Goal: Transaction & Acquisition: Purchase product/service

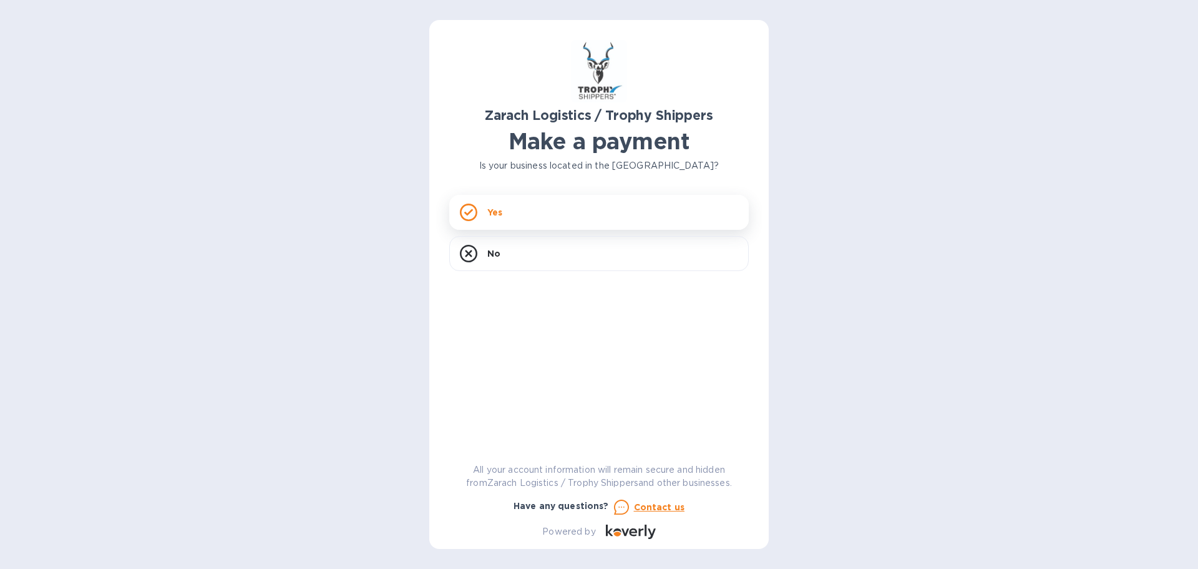
click at [469, 209] on icon at bounding box center [468, 211] width 17 height 17
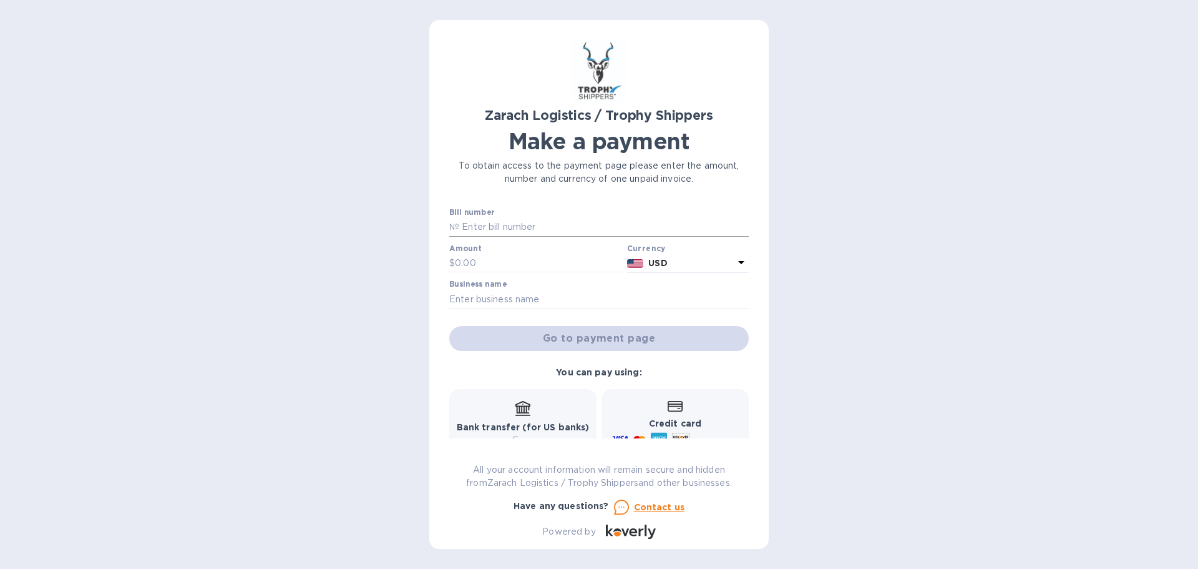
click at [463, 223] on input "text" at bounding box center [604, 227] width 290 height 19
type input "B00173393"
click at [489, 256] on input "text" at bounding box center [538, 263] width 167 height 19
type input "1,198.00"
click at [484, 298] on input "text" at bounding box center [599, 299] width 300 height 19
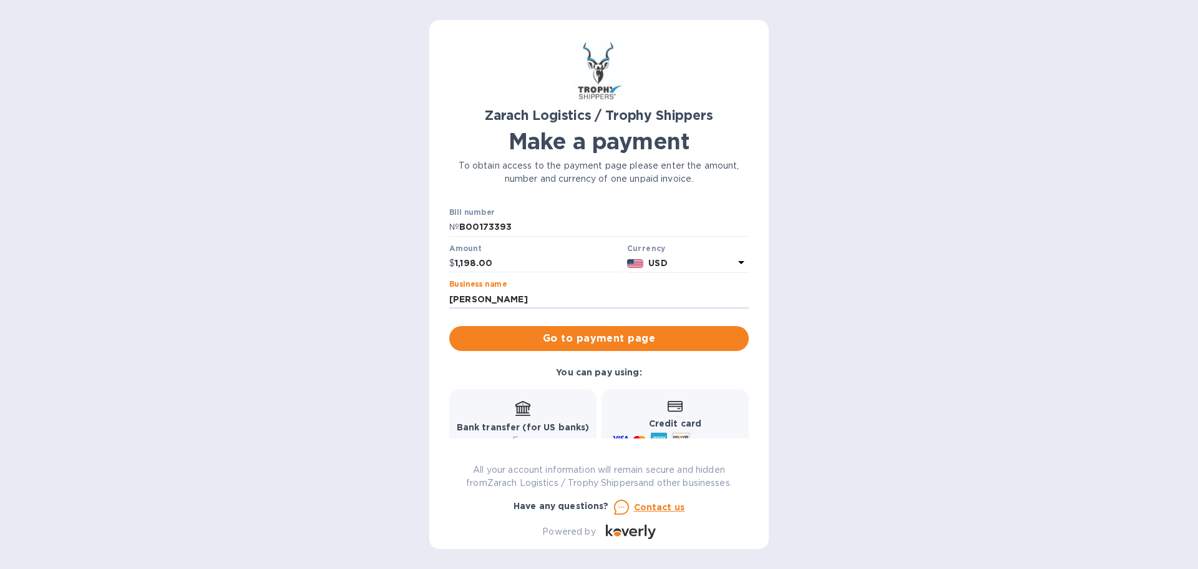
type input "[PERSON_NAME]"
click at [707, 367] on div "You can pay using: Bank transfer (for US banks) Free Credit card and more... Pa…" at bounding box center [599, 450] width 310 height 178
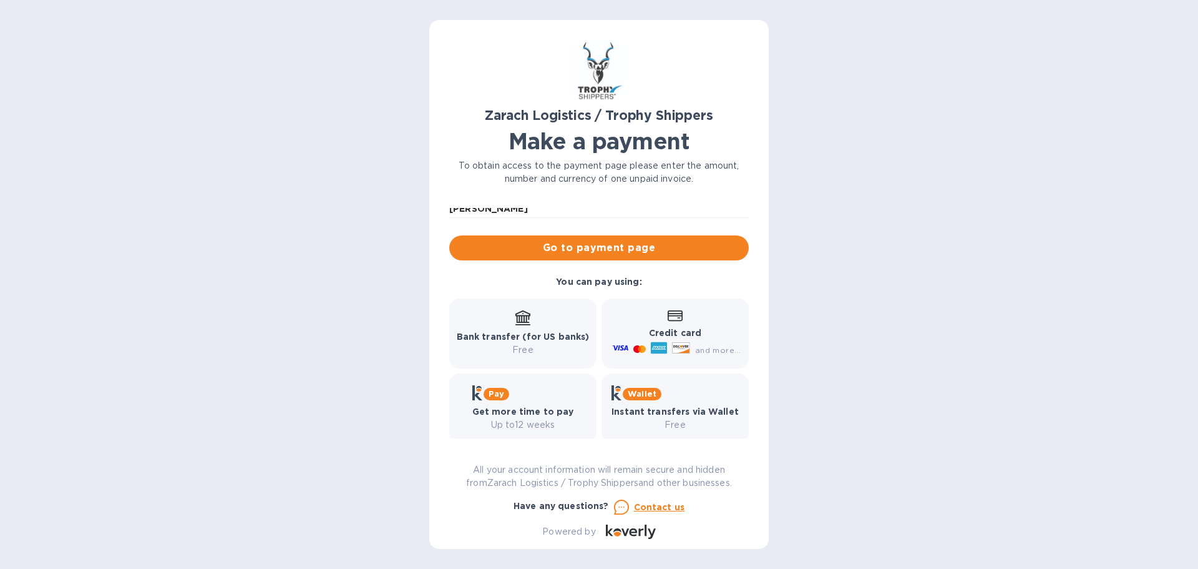
scroll to position [103, 0]
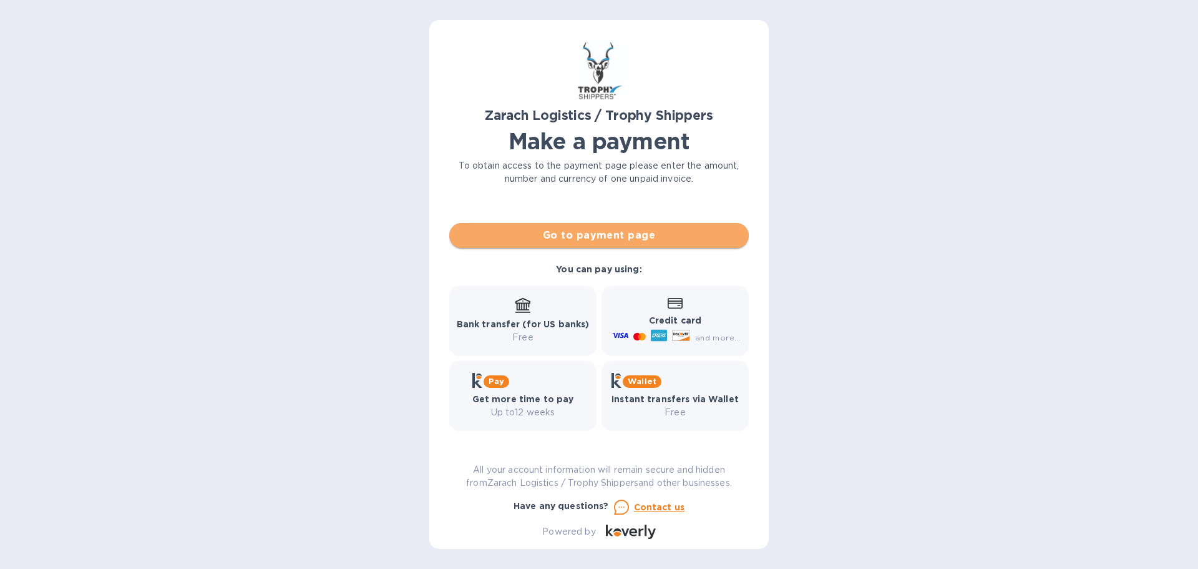
click at [618, 235] on span "Go to payment page" at bounding box center [599, 235] width 280 height 15
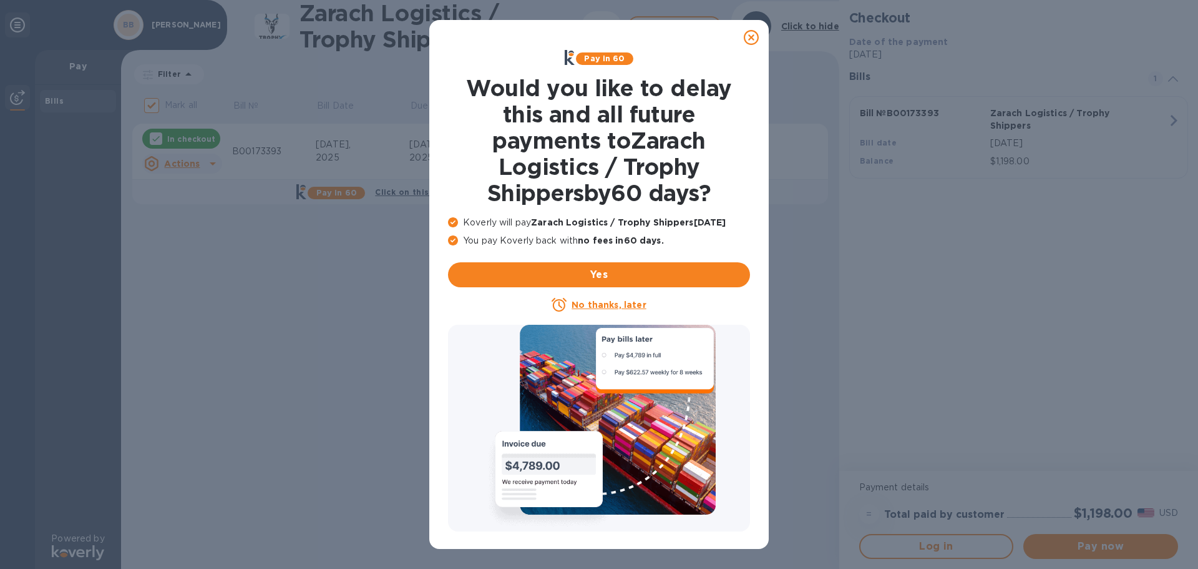
click at [580, 303] on u "No thanks, later" at bounding box center [609, 305] width 74 height 10
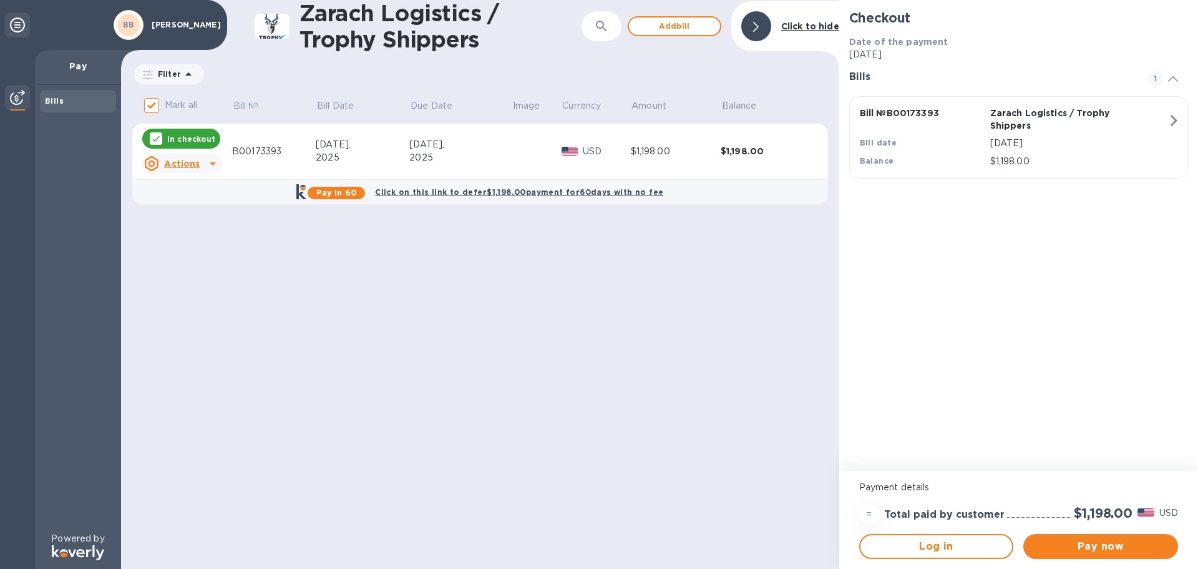
click at [213, 162] on icon at bounding box center [212, 163] width 15 height 15
click at [210, 164] on div at bounding box center [599, 284] width 1198 height 569
click at [1110, 544] on span "Pay now" at bounding box center [1100, 546] width 135 height 15
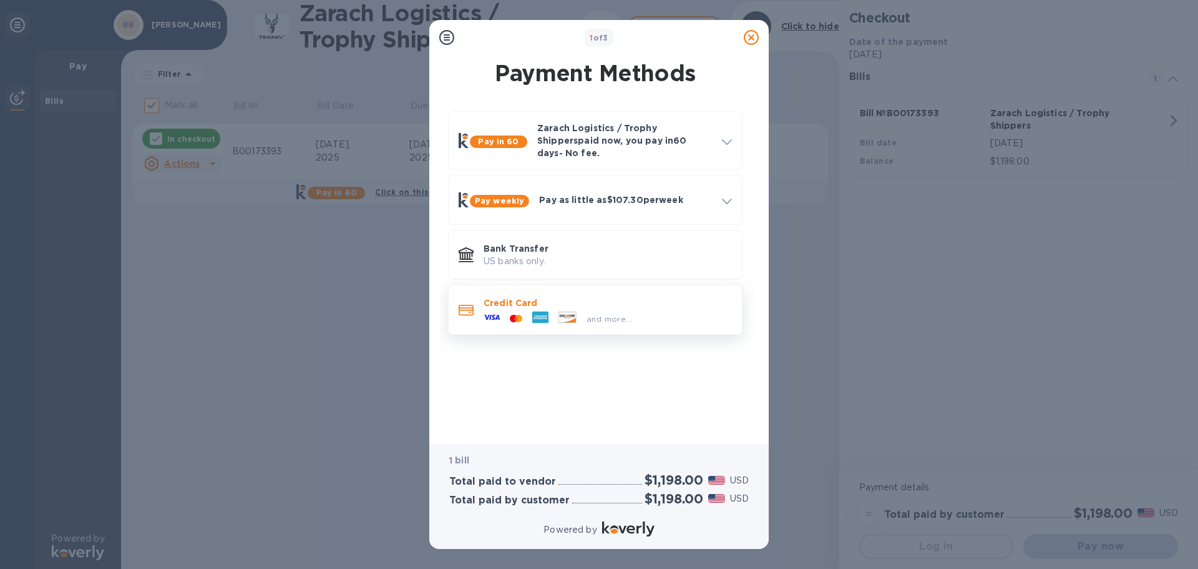
click at [514, 296] on p "Credit Card" at bounding box center [608, 302] width 248 height 12
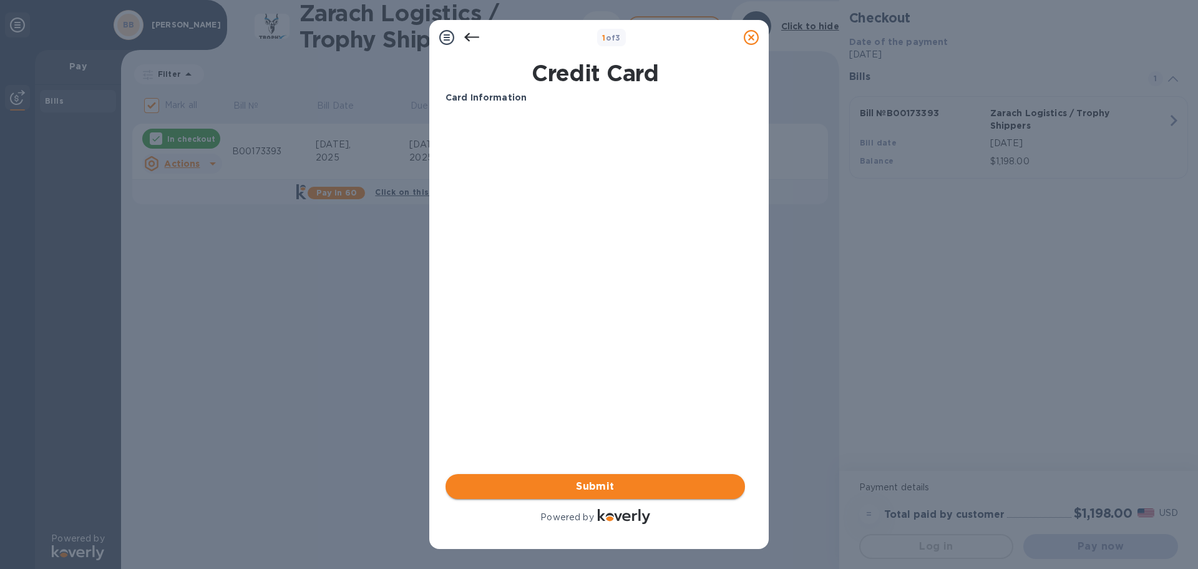
drag, startPoint x: 566, startPoint y: 483, endPoint x: 558, endPoint y: 481, distance: 8.5
click at [565, 483] on span "Submit" at bounding box center [596, 486] width 280 height 15
